Goal: Task Accomplishment & Management: Use online tool/utility

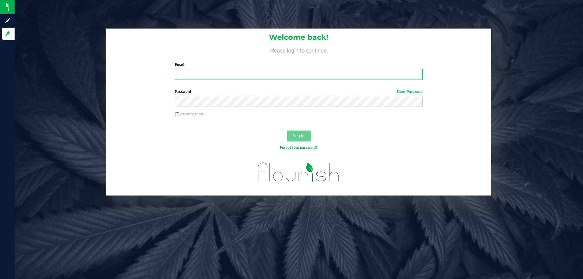
click at [220, 75] on input "Email" at bounding box center [298, 74] width 247 height 11
type input "[EMAIL_ADDRESS][DOMAIN_NAME]"
click at [244, 92] on label "Password Show Password" at bounding box center [298, 91] width 247 height 5
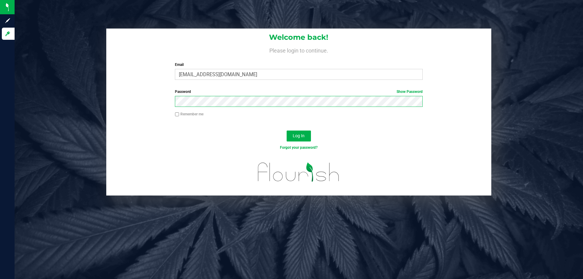
click at [287, 131] on button "Log In" at bounding box center [299, 136] width 24 height 11
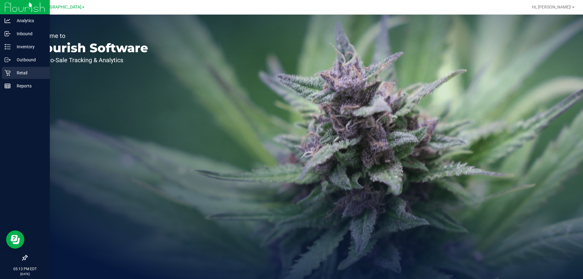
click at [22, 73] on p "Retail" at bounding box center [29, 72] width 36 height 7
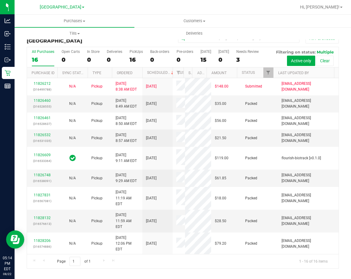
click at [249, 7] on div at bounding box center [203, 7] width 188 height 12
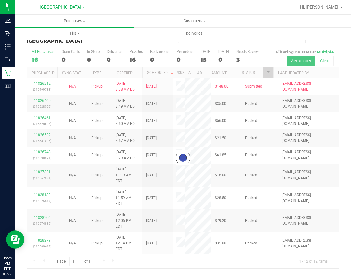
click at [261, 12] on div at bounding box center [203, 7] width 188 height 12
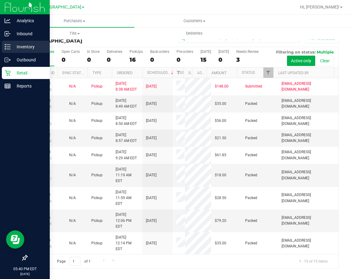
click at [7, 52] on div "Inventory" at bounding box center [26, 47] width 48 height 12
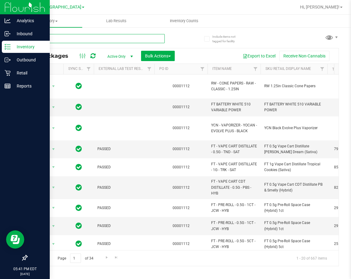
click at [103, 40] on input "text" at bounding box center [96, 38] width 138 height 9
type input "0223251887946181"
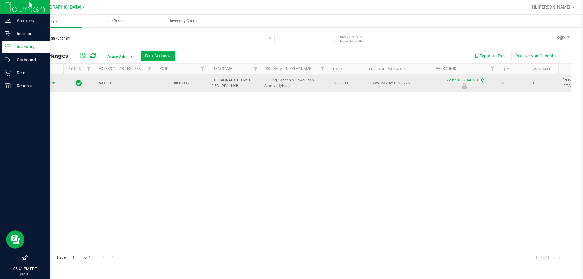
click at [55, 80] on span "select" at bounding box center [54, 83] width 8 height 8
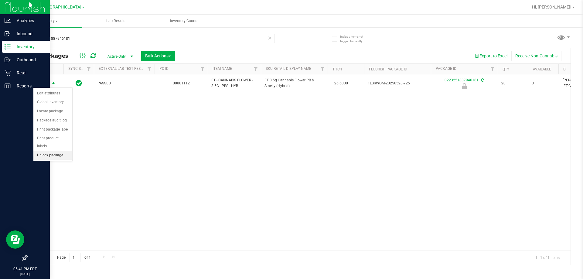
click at [63, 151] on li "Unlock package" at bounding box center [52, 155] width 39 height 9
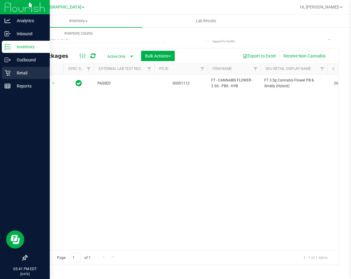
click at [9, 76] on div "Retail" at bounding box center [26, 73] width 48 height 12
